Goal: Transaction & Acquisition: Purchase product/service

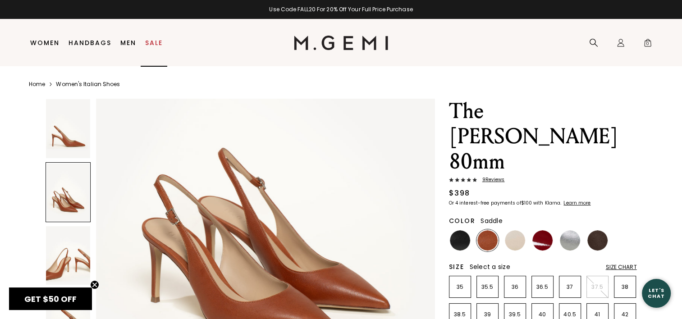
click at [151, 43] on link "Sale" at bounding box center [154, 42] width 18 height 7
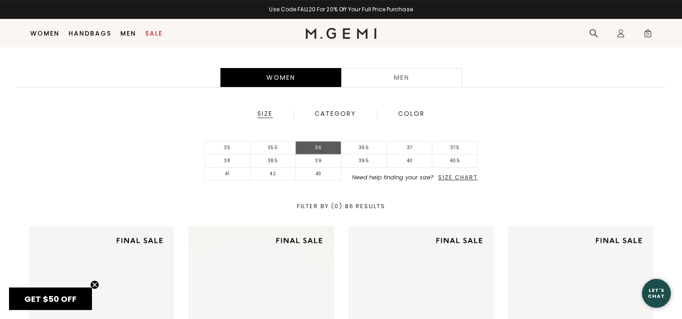
click at [321, 149] on li "36" at bounding box center [319, 148] width 46 height 13
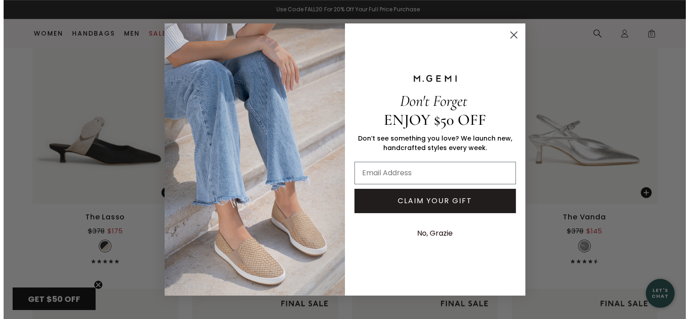
scroll to position [1306, 0]
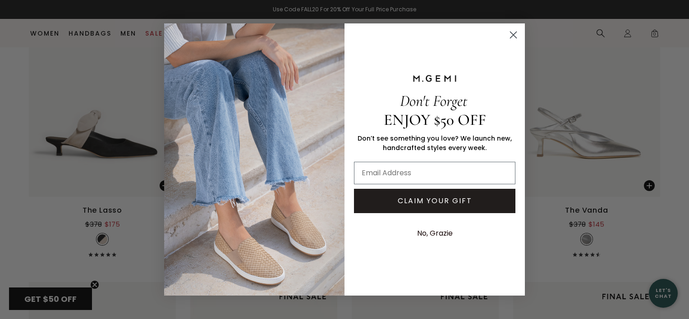
drag, startPoint x: 514, startPoint y: 32, endPoint x: 505, endPoint y: 38, distance: 10.5
click at [514, 32] on circle "Close dialog" at bounding box center [513, 34] width 15 height 15
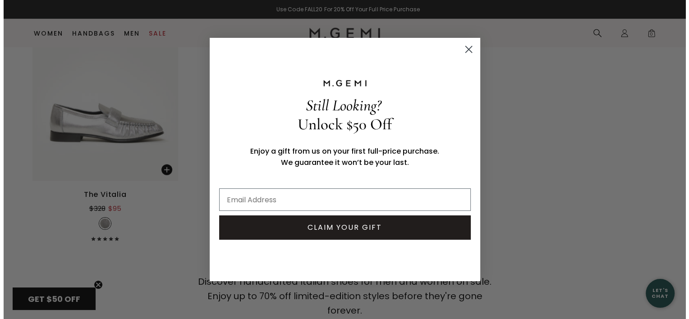
scroll to position [2179, 0]
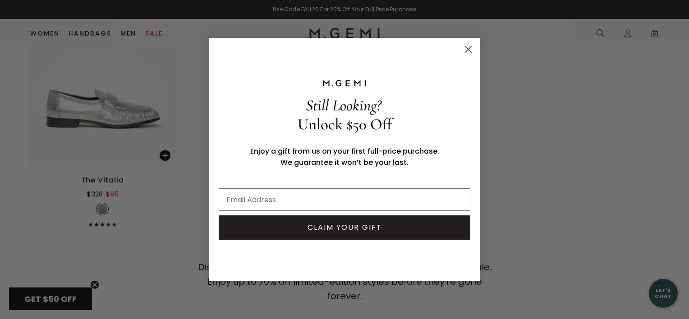
click at [470, 48] on circle "Close dialog" at bounding box center [468, 49] width 15 height 15
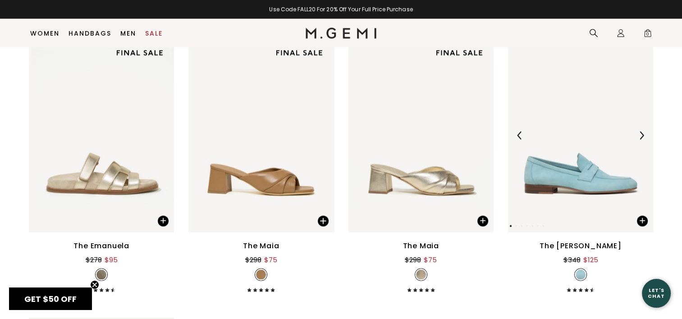
scroll to position [1803, 0]
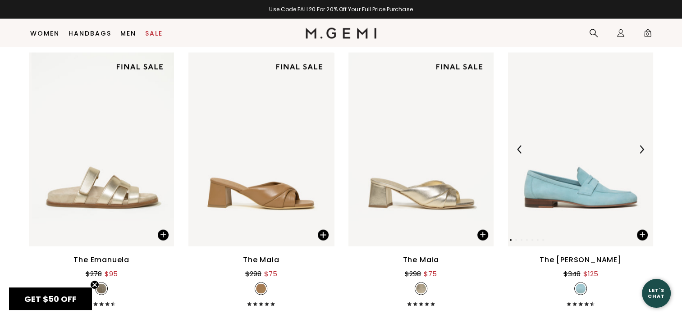
click at [576, 182] on img at bounding box center [580, 149] width 145 height 193
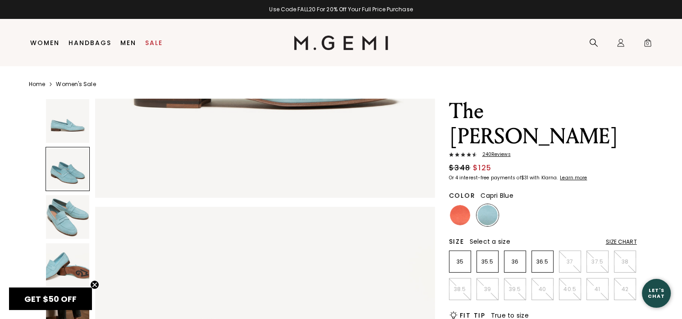
click at [85, 202] on img at bounding box center [68, 217] width 44 height 44
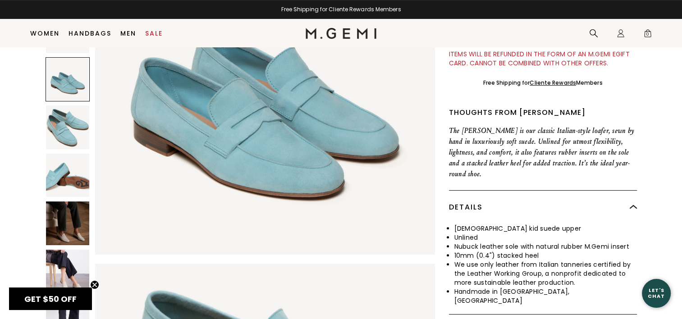
scroll to position [101, 0]
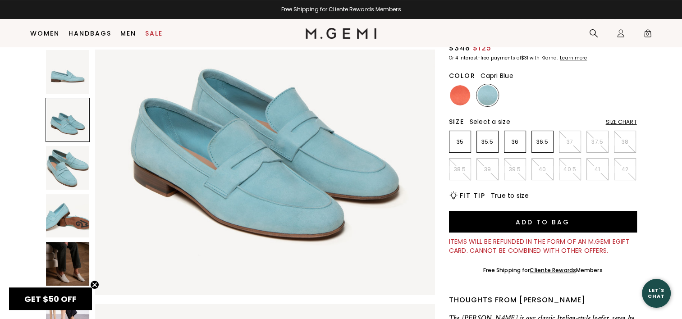
click at [489, 85] on img at bounding box center [487, 95] width 20 height 20
click at [538, 138] on p "36.5" at bounding box center [542, 141] width 21 height 7
click at [490, 85] on img at bounding box center [487, 95] width 20 height 20
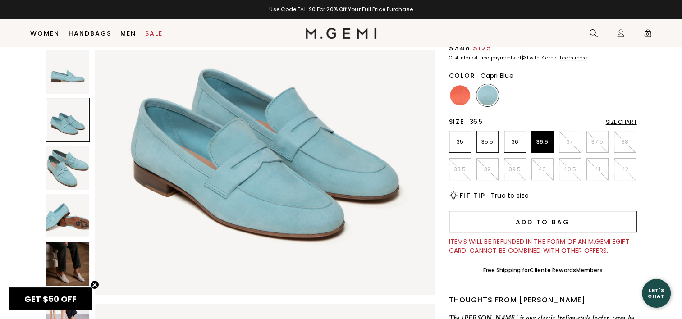
click at [523, 211] on button "Add to Bag" at bounding box center [543, 222] width 188 height 22
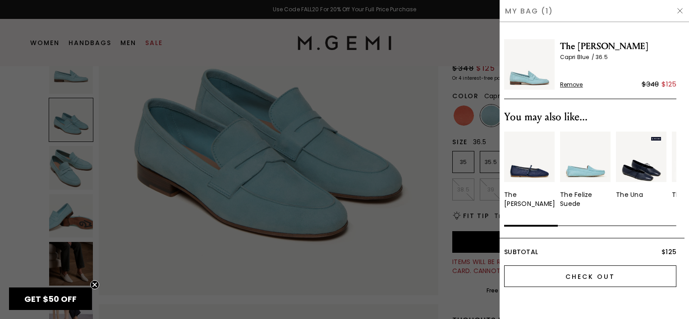
click at [589, 277] on input "Check Out" at bounding box center [590, 276] width 172 height 22
